Goal: Task Accomplishment & Management: Use online tool/utility

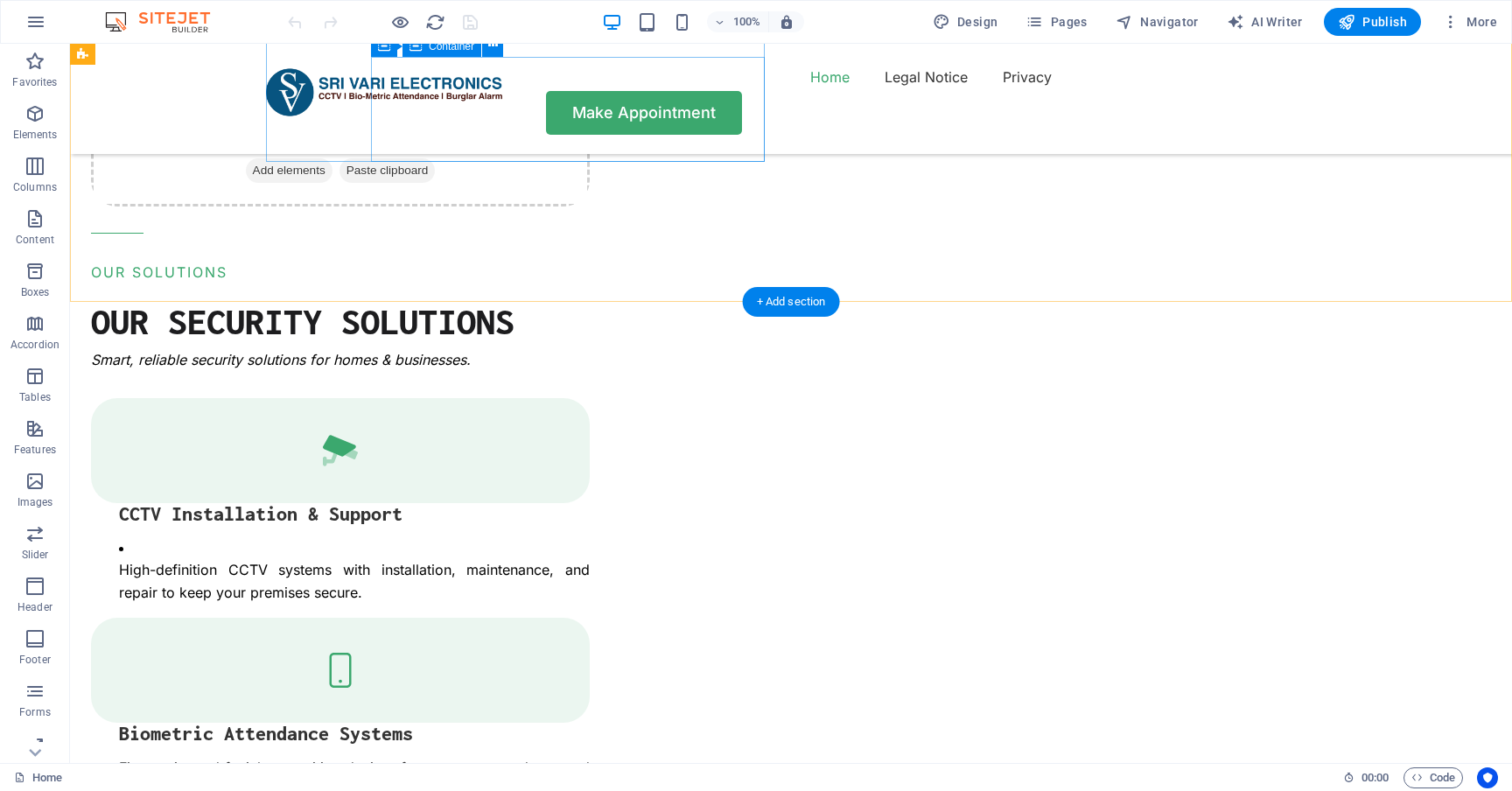
scroll to position [2116, 0]
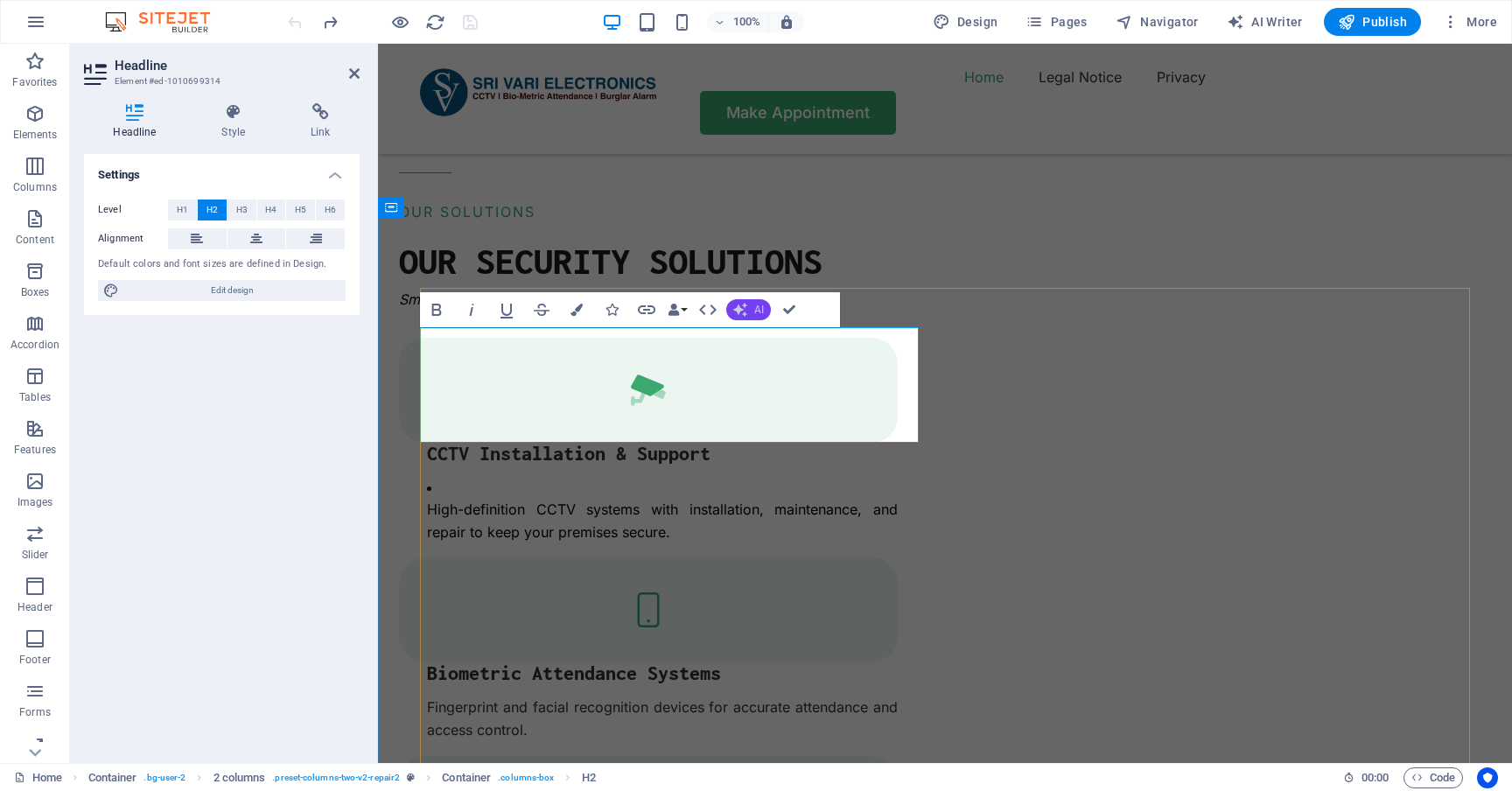
click at [758, 310] on span "AI" at bounding box center [758, 310] width 10 height 11
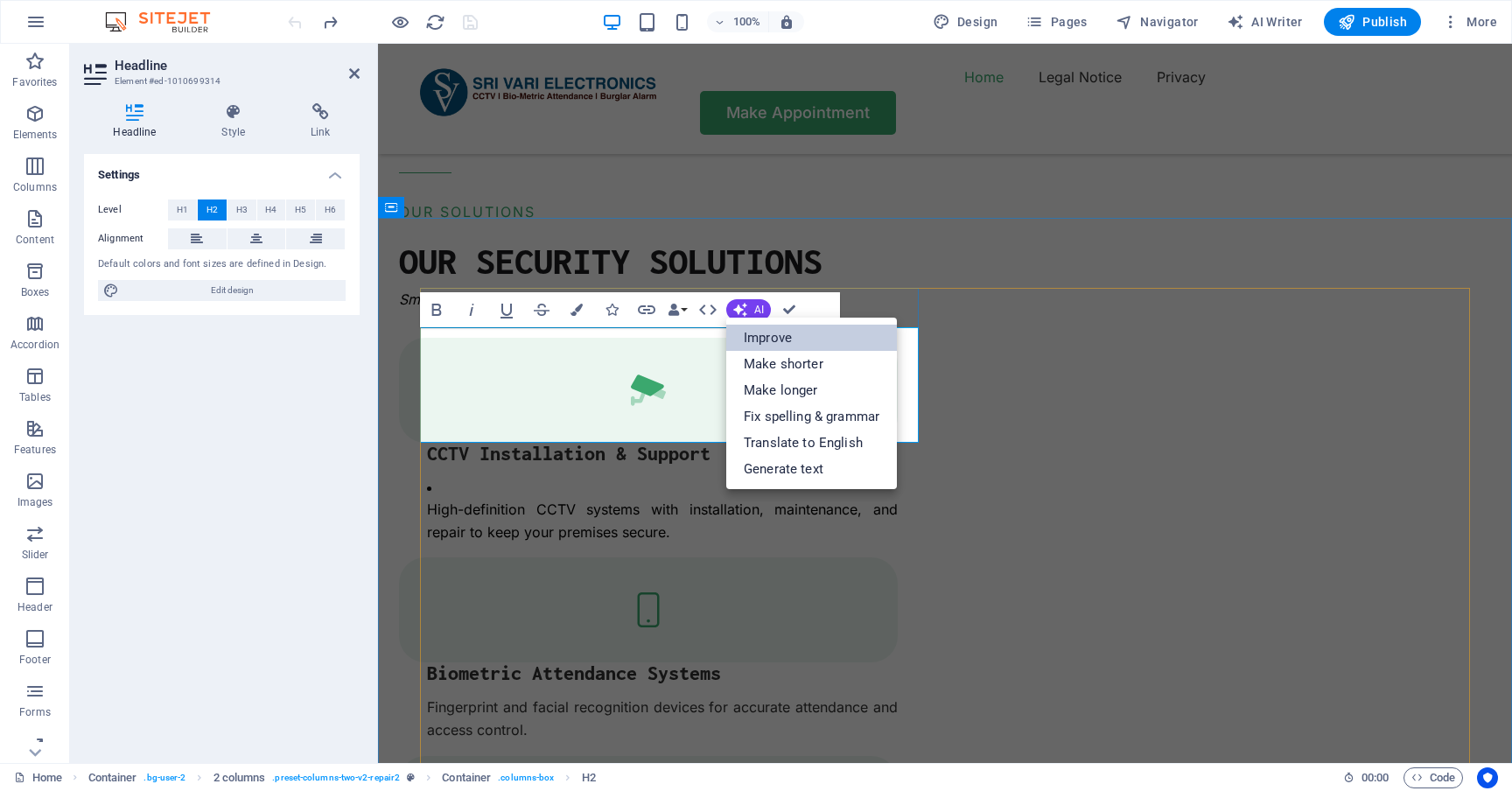
click at [779, 334] on link "Improve" at bounding box center [811, 338] width 171 height 26
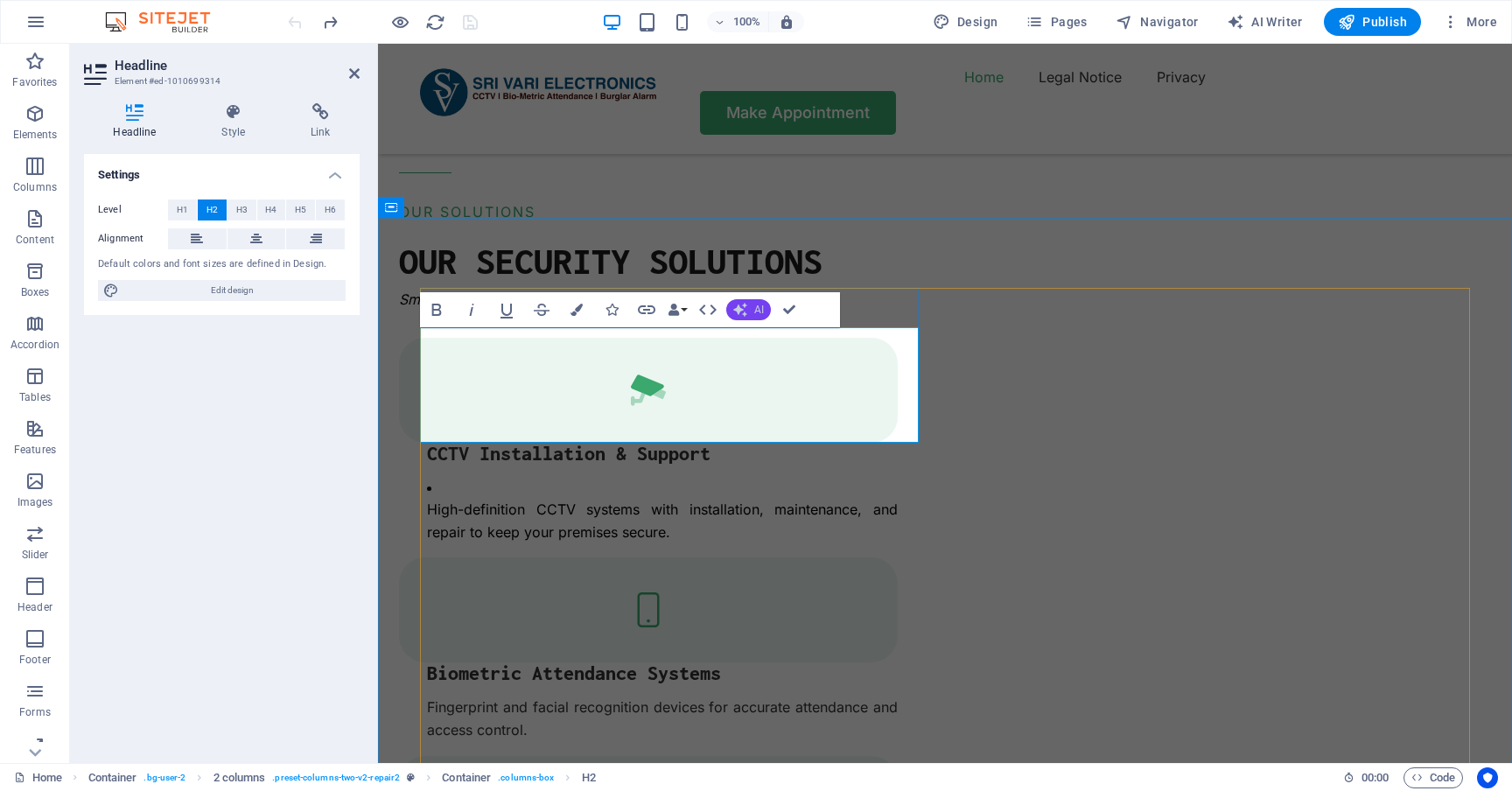
click at [751, 313] on button "AI" at bounding box center [748, 310] width 45 height 21
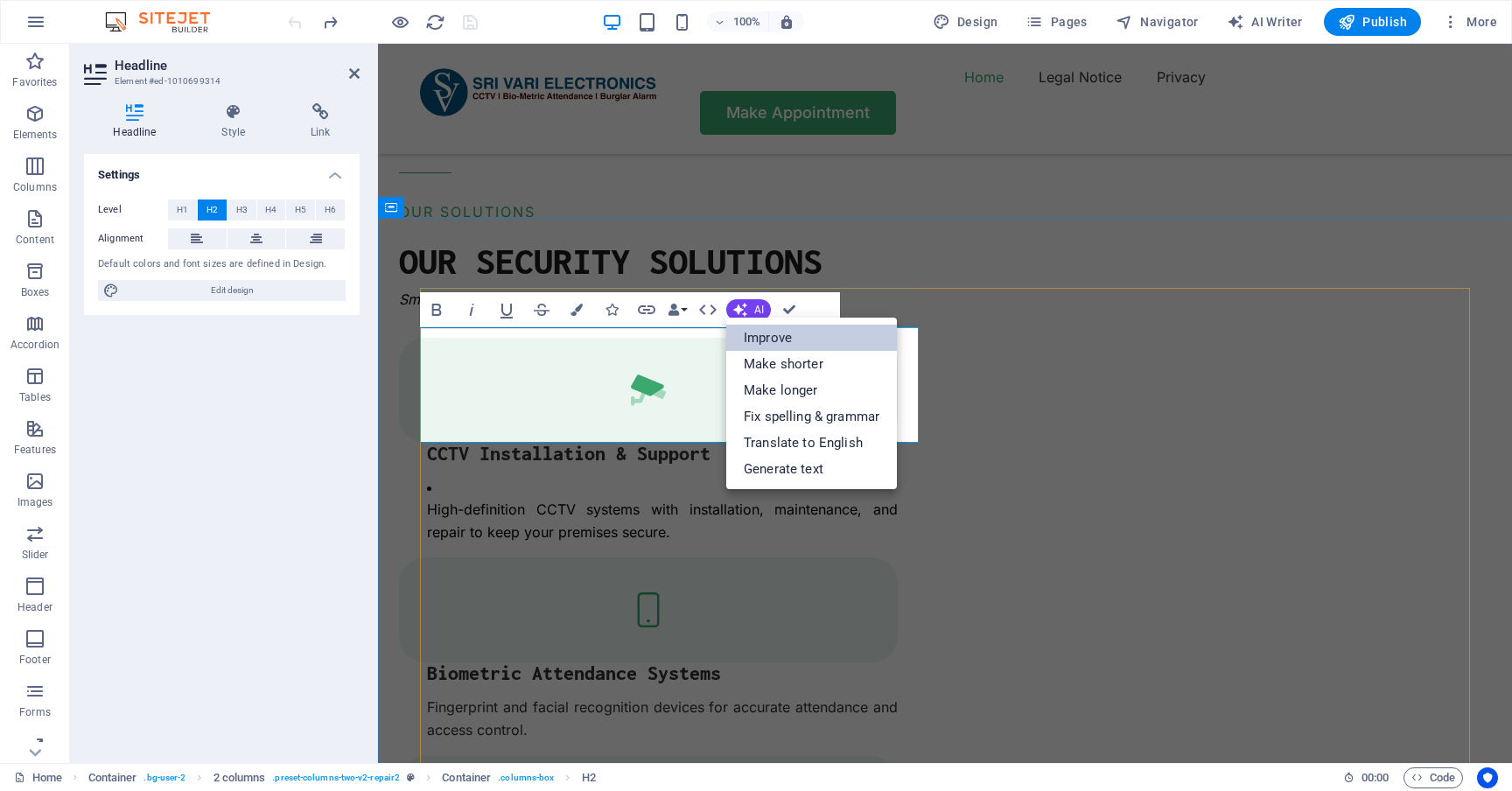
click at [763, 348] on link "Improve" at bounding box center [811, 338] width 171 height 26
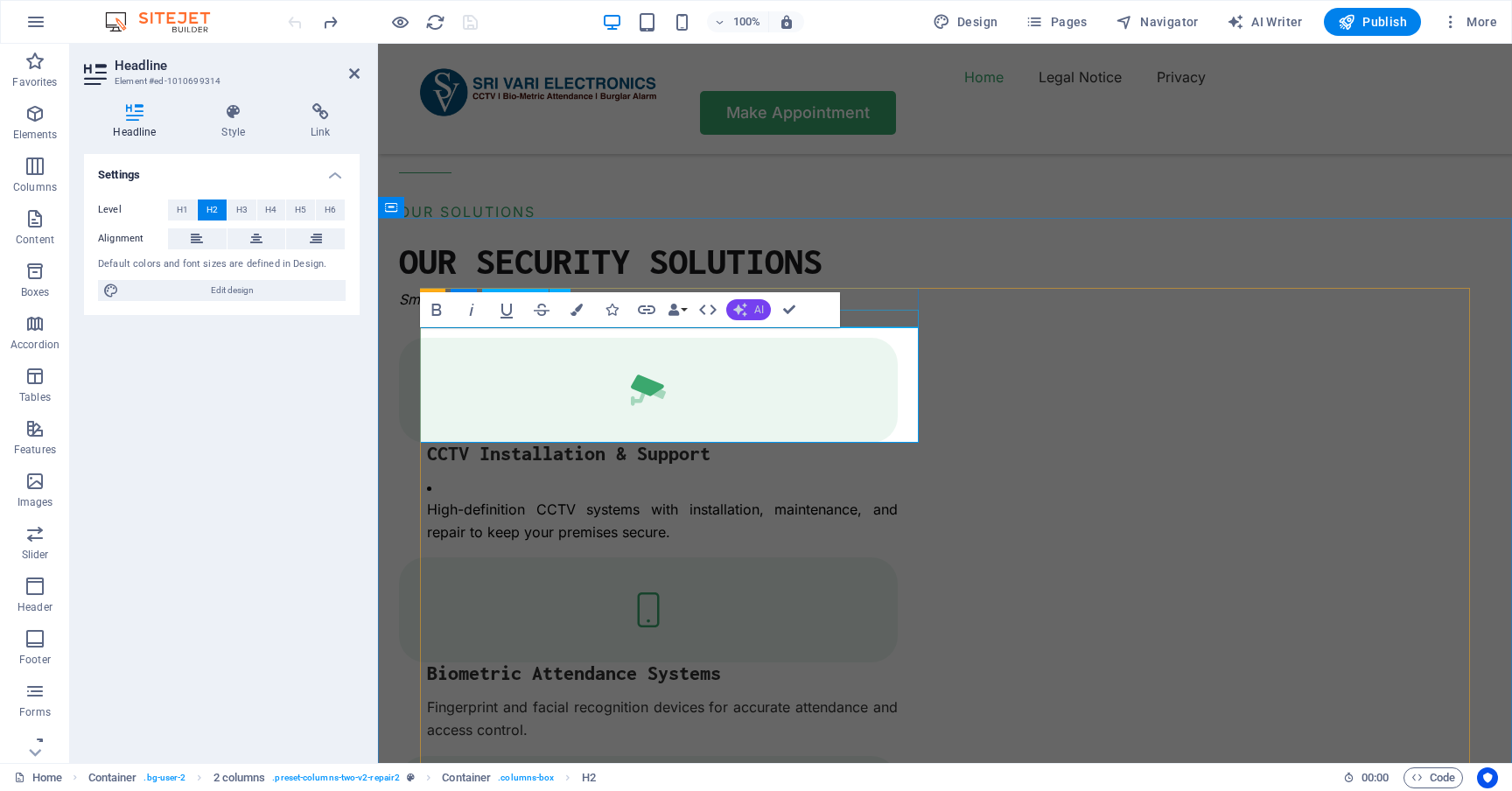
click at [753, 319] on button "AI" at bounding box center [748, 310] width 45 height 21
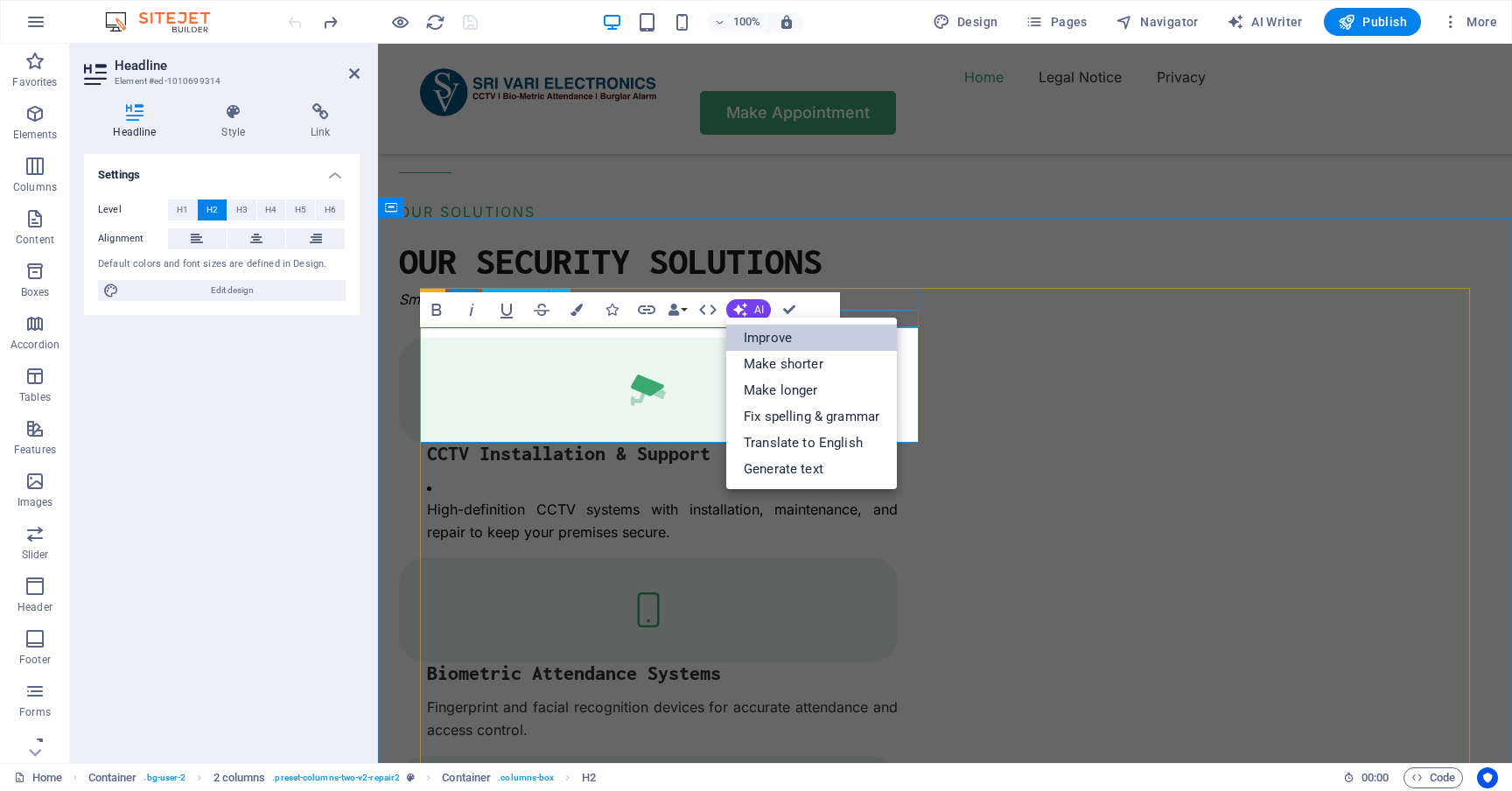
click at [763, 343] on link "Improve" at bounding box center [811, 338] width 171 height 26
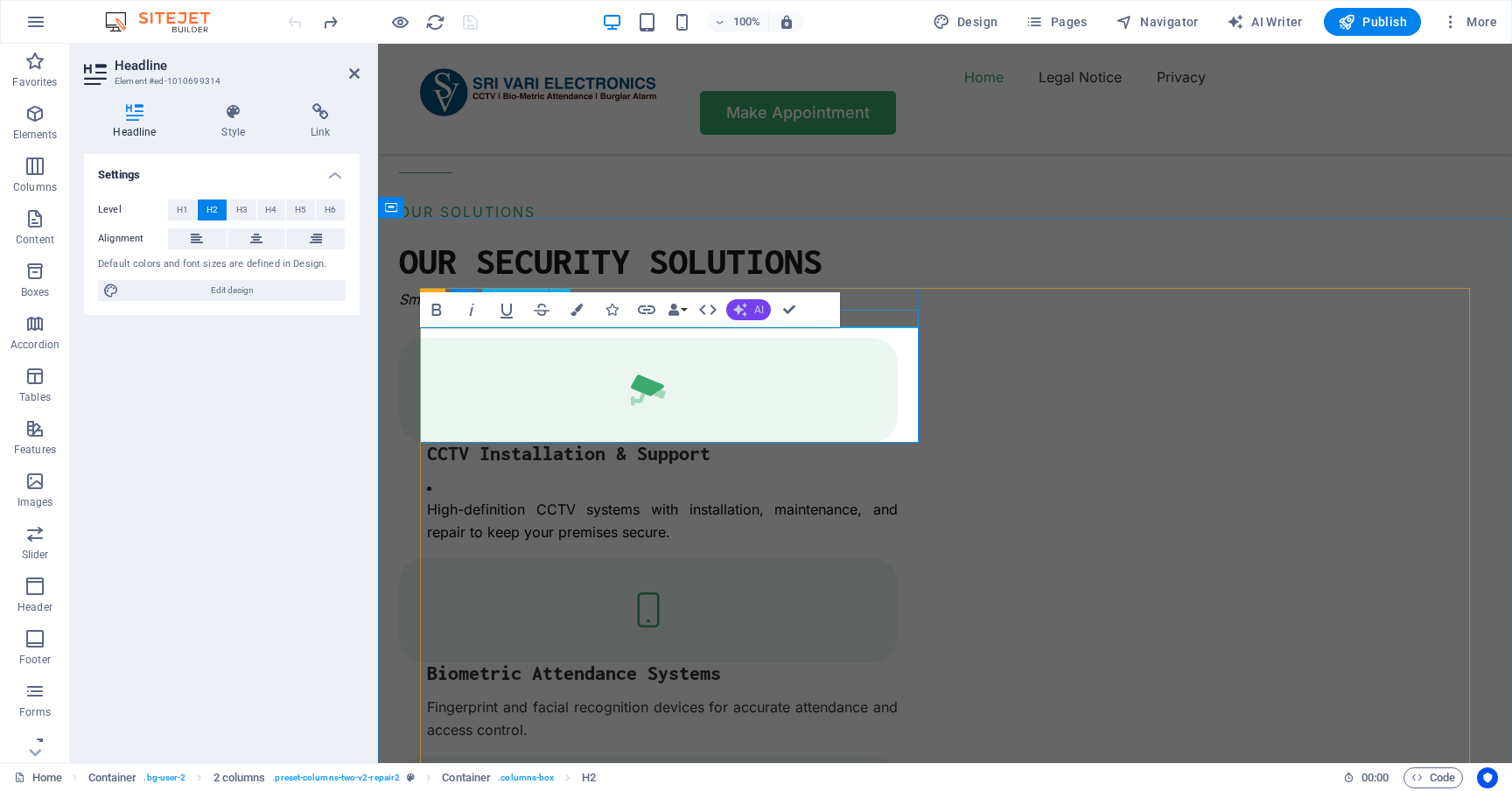
click at [743, 309] on icon "button" at bounding box center [740, 310] width 16 height 16
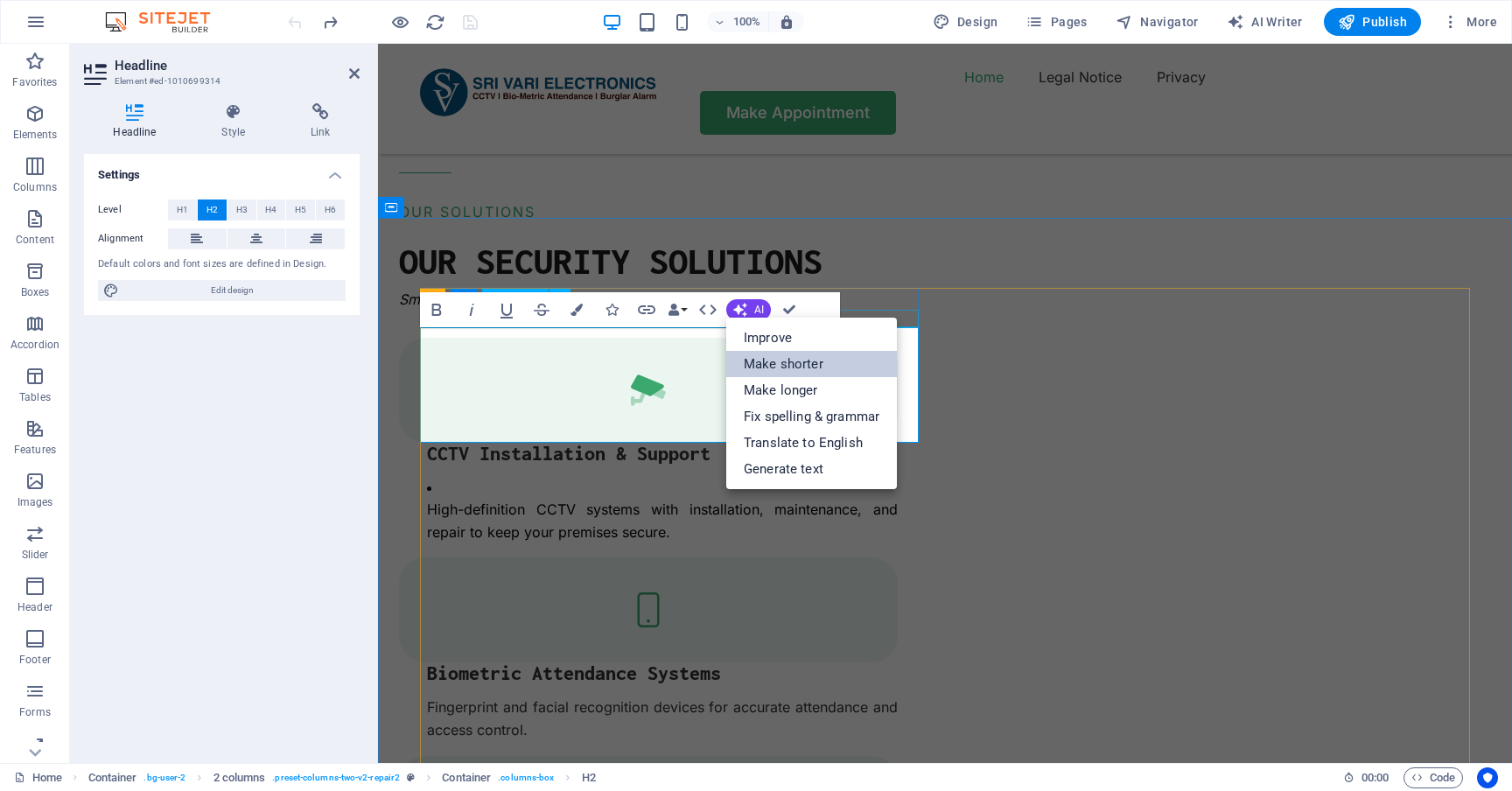
click at [767, 364] on link "Make shorter" at bounding box center [811, 364] width 171 height 26
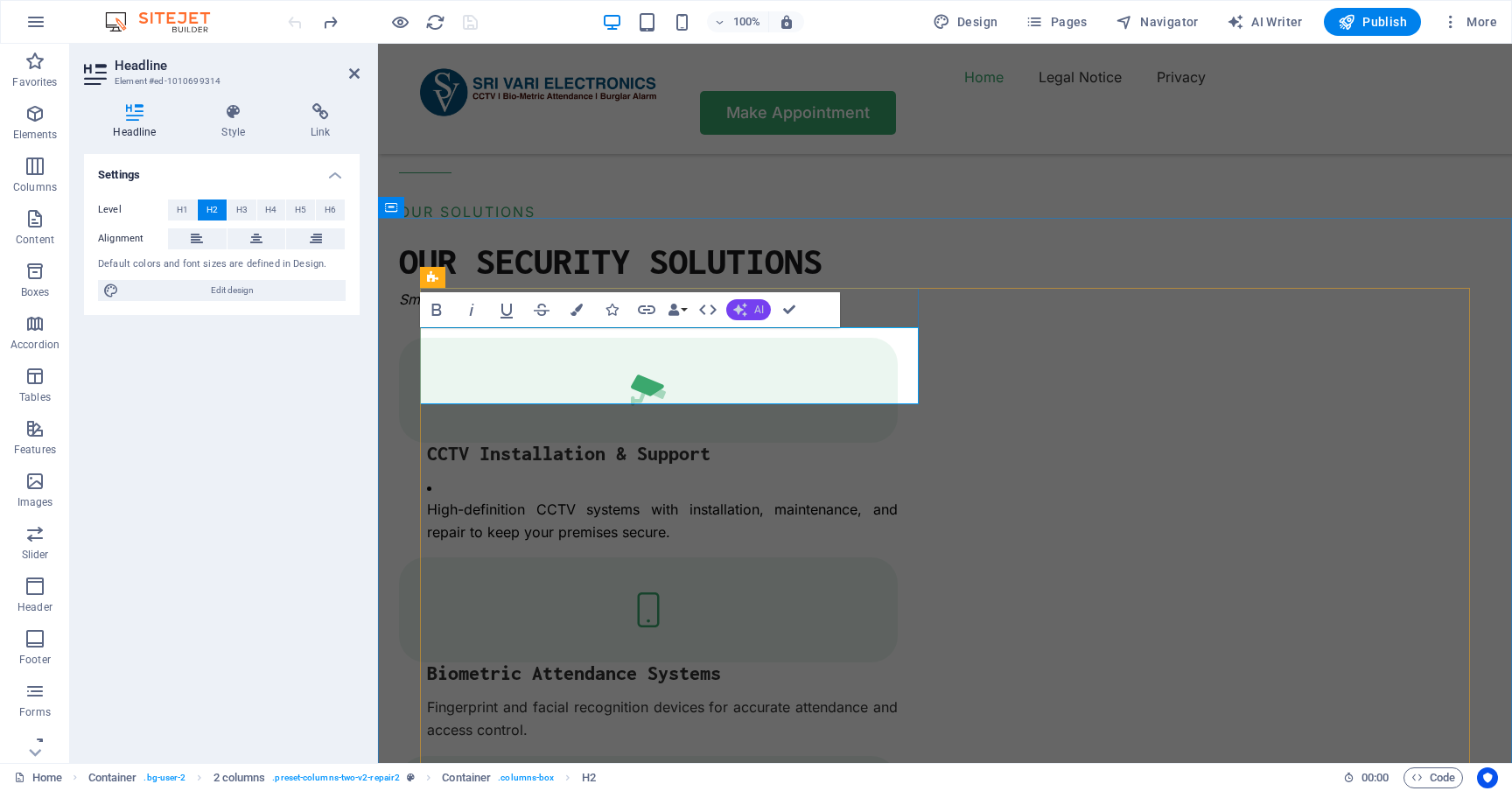
click at [751, 312] on button "AI" at bounding box center [748, 310] width 45 height 21
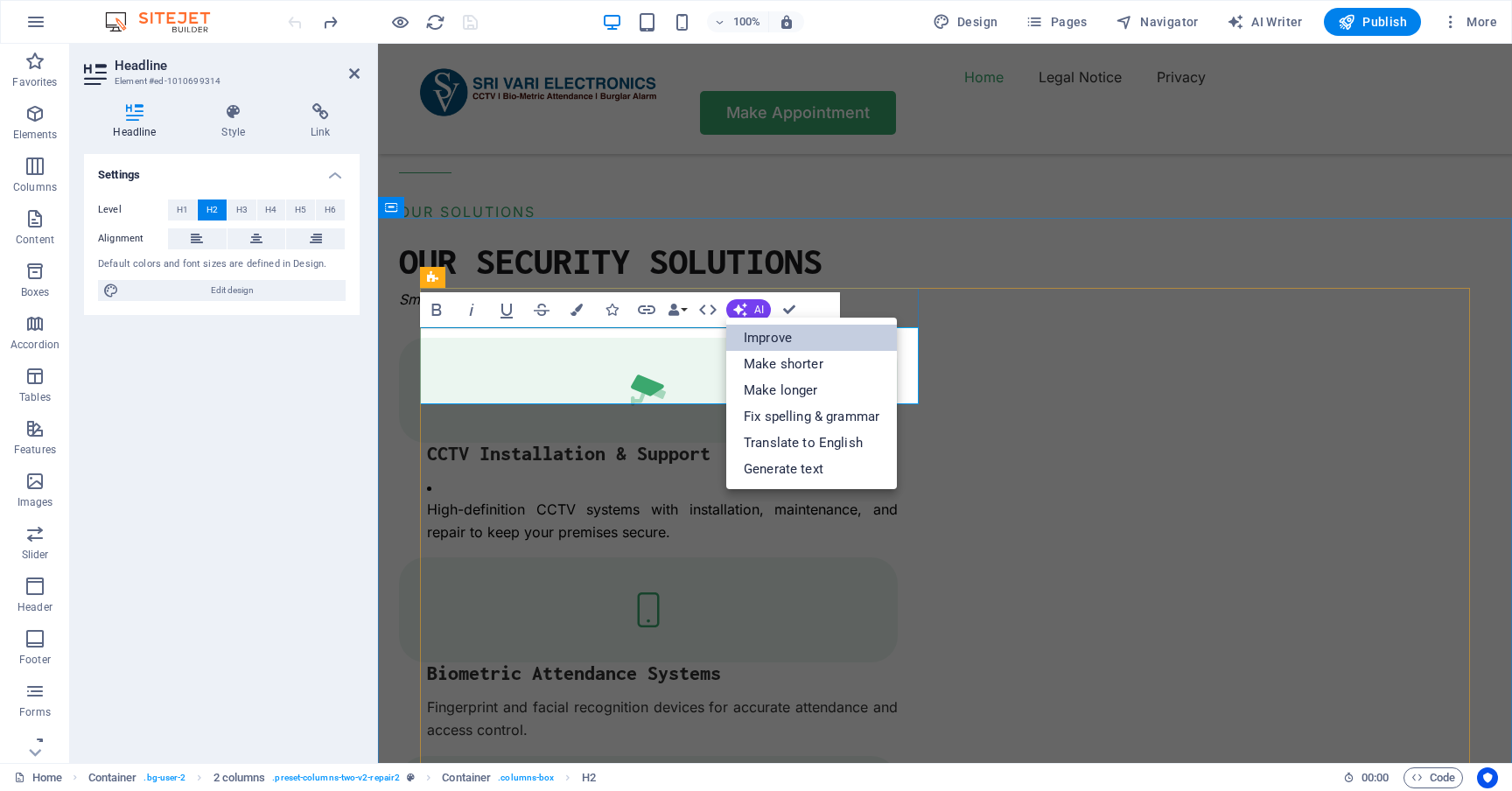
click at [763, 342] on link "Improve" at bounding box center [811, 338] width 171 height 26
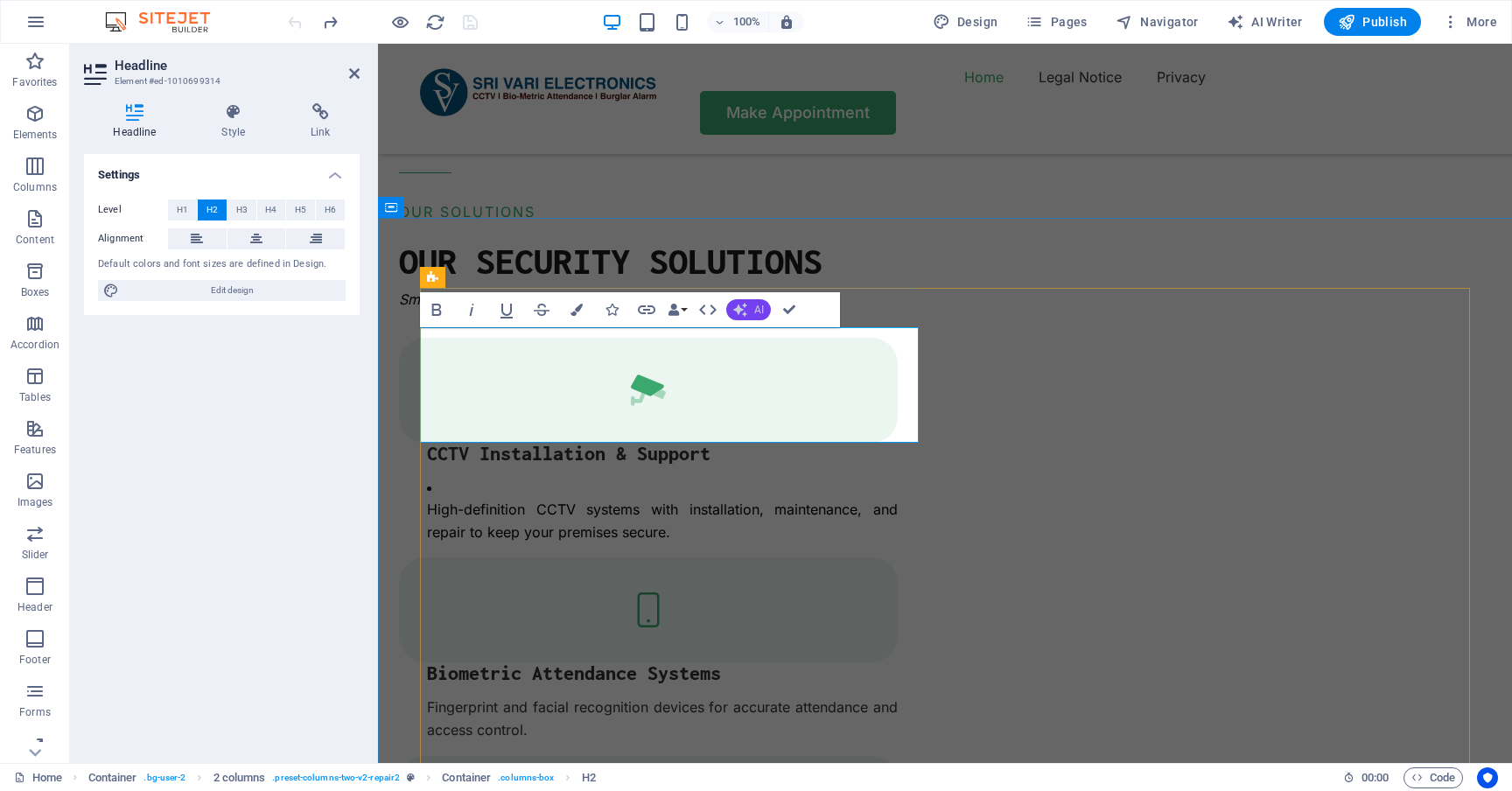
click at [756, 311] on span "AI" at bounding box center [758, 310] width 10 height 11
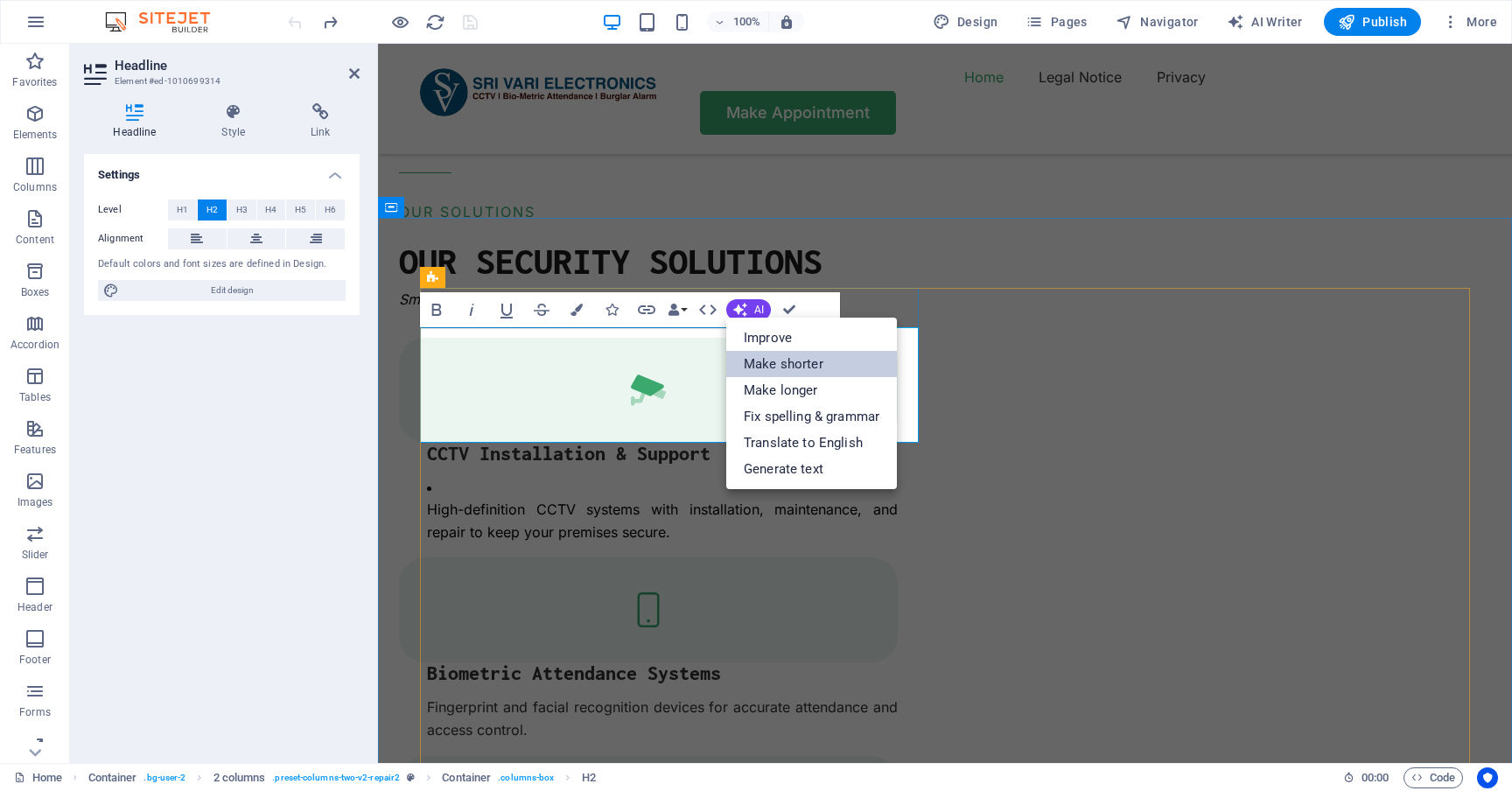
click at [777, 371] on link "Make shorter" at bounding box center [811, 364] width 171 height 26
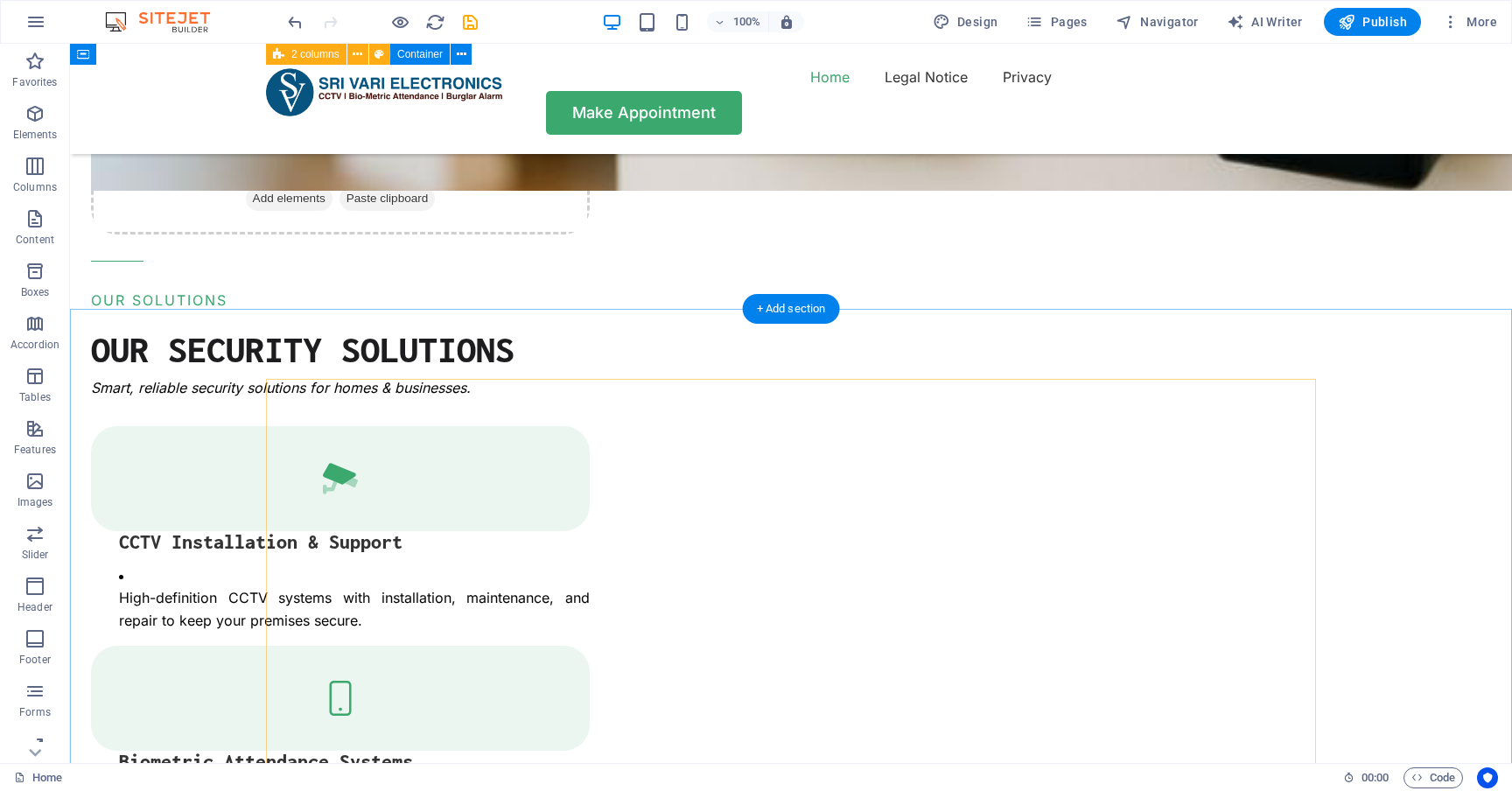
scroll to position [2025, 0]
